Goal: Task Accomplishment & Management: Manage account settings

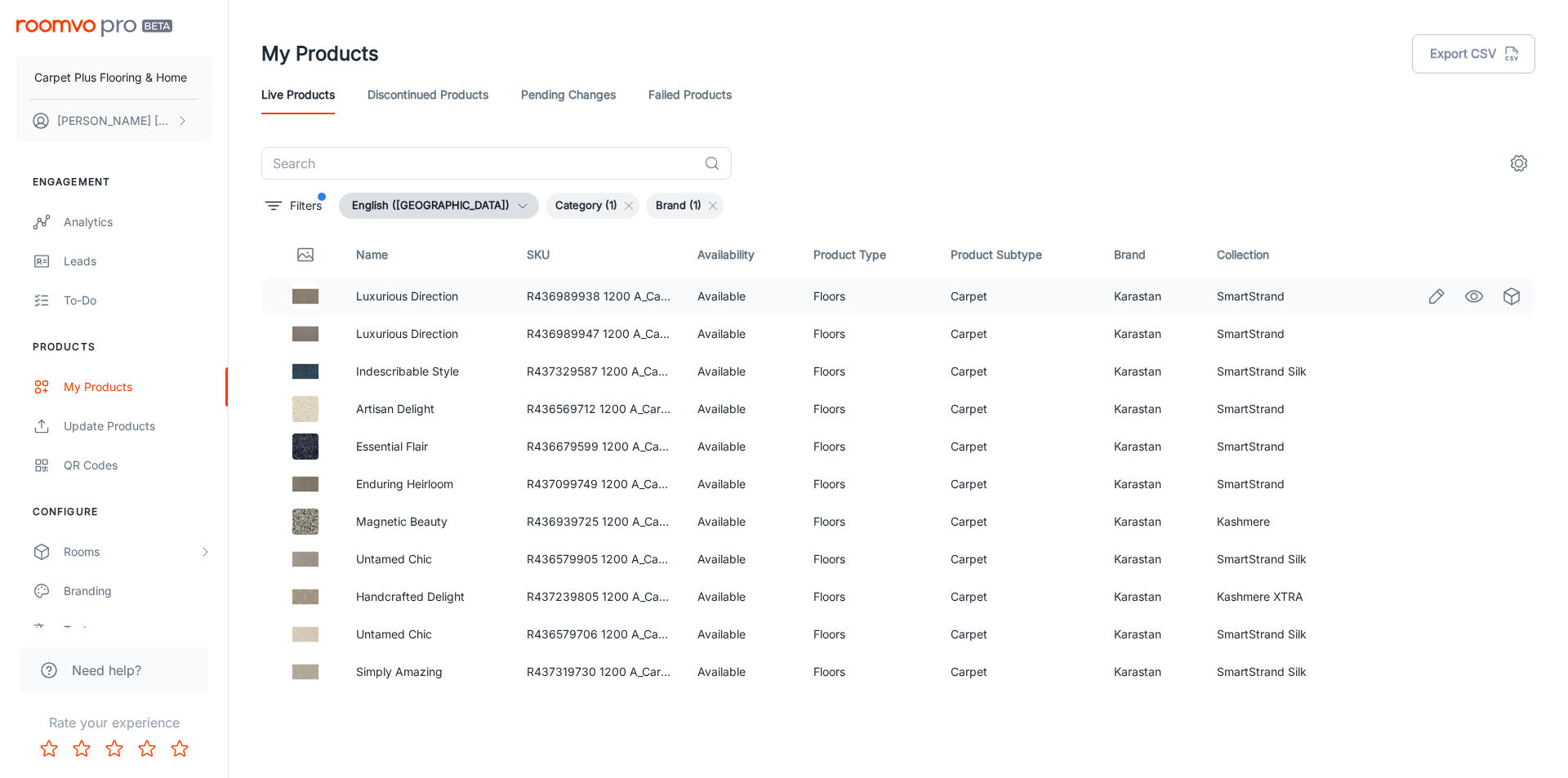
click at [1426, 297] on icon "Edit" at bounding box center [1436, 297] width 20 height 20
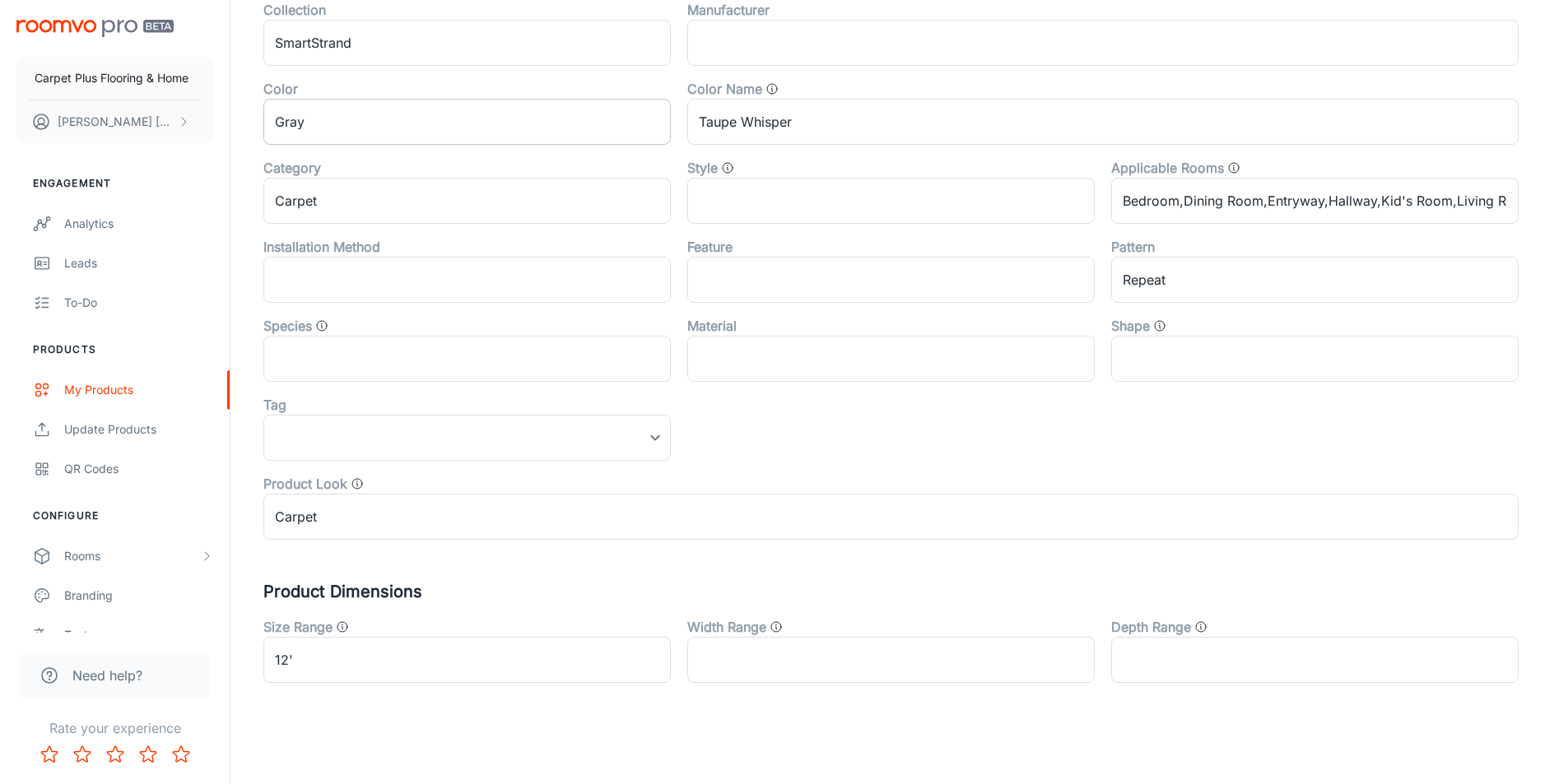
scroll to position [516, 0]
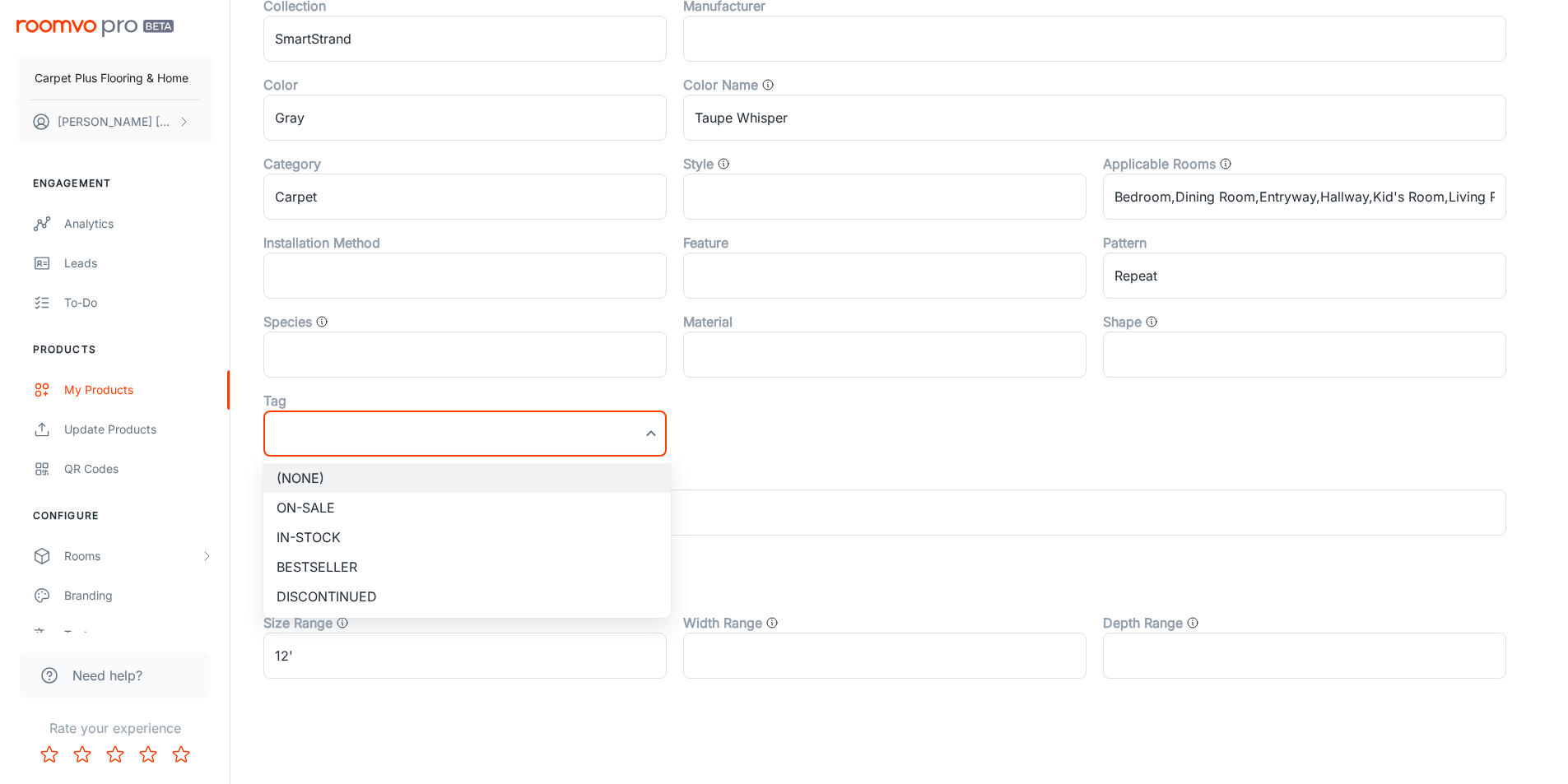
click at [808, 422] on div at bounding box center [790, 392] width 1581 height 784
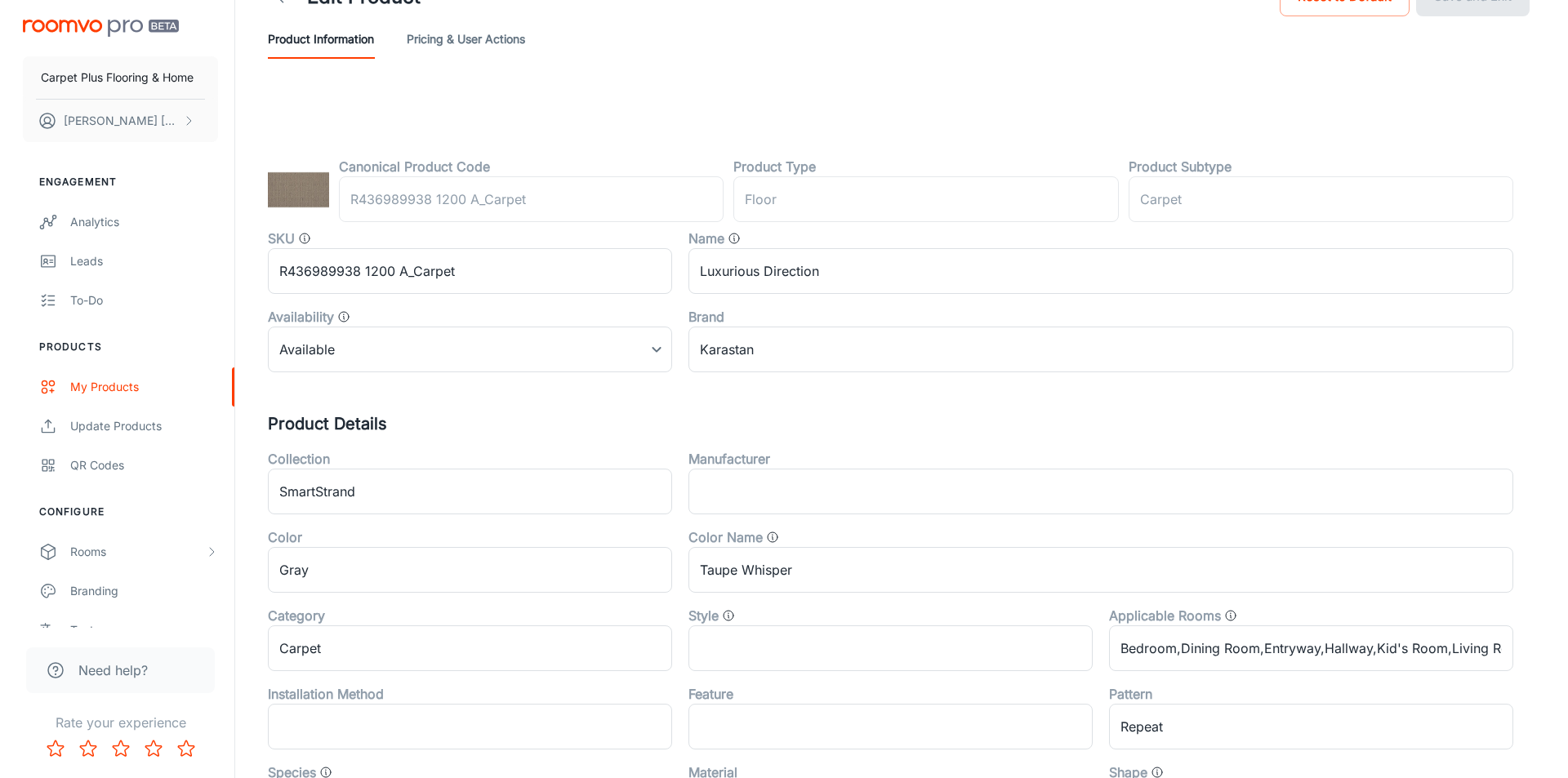
scroll to position [0, 0]
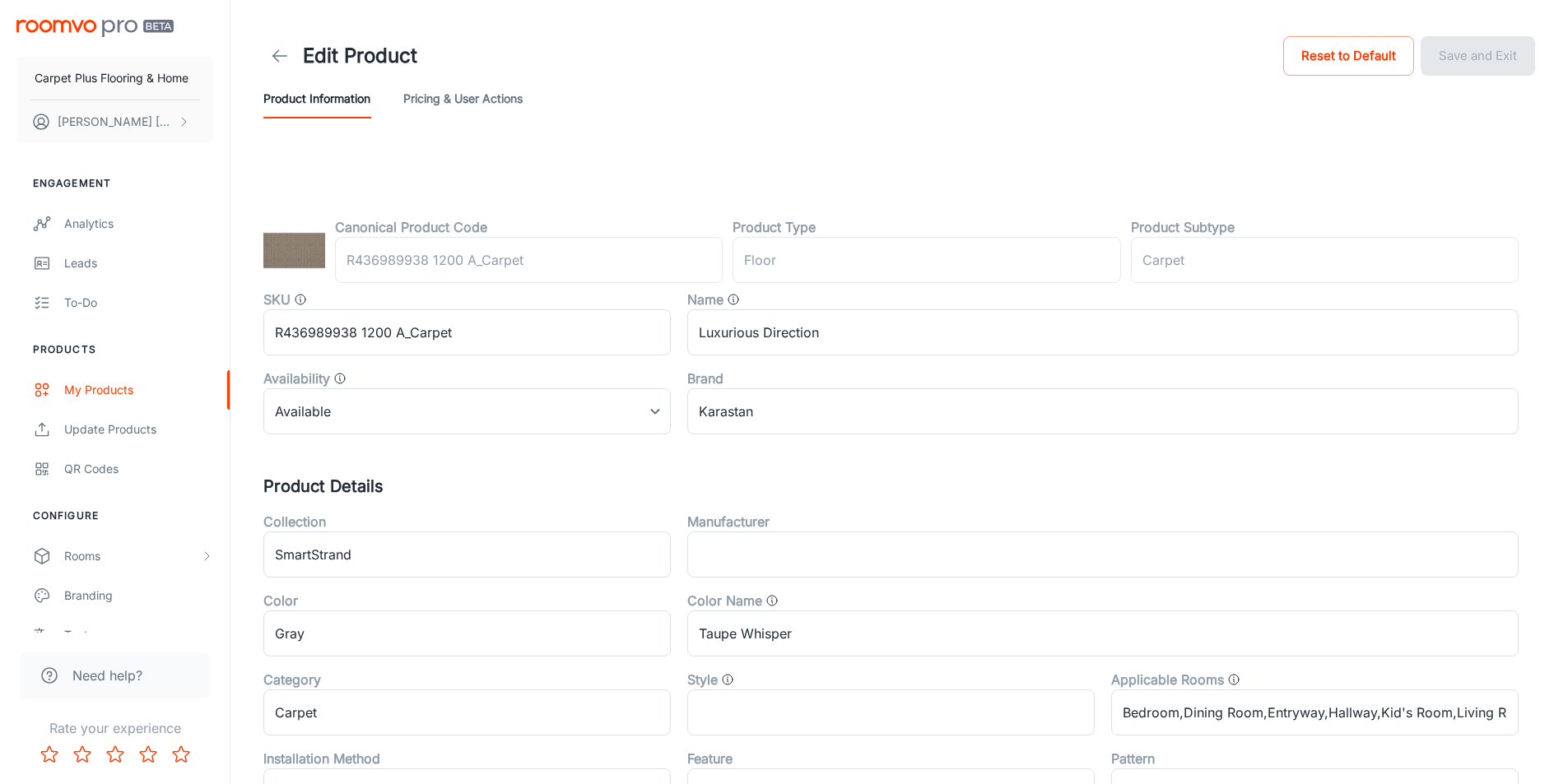
click at [272, 54] on icon at bounding box center [280, 56] width 20 height 20
